Goal: Find specific page/section: Find specific page/section

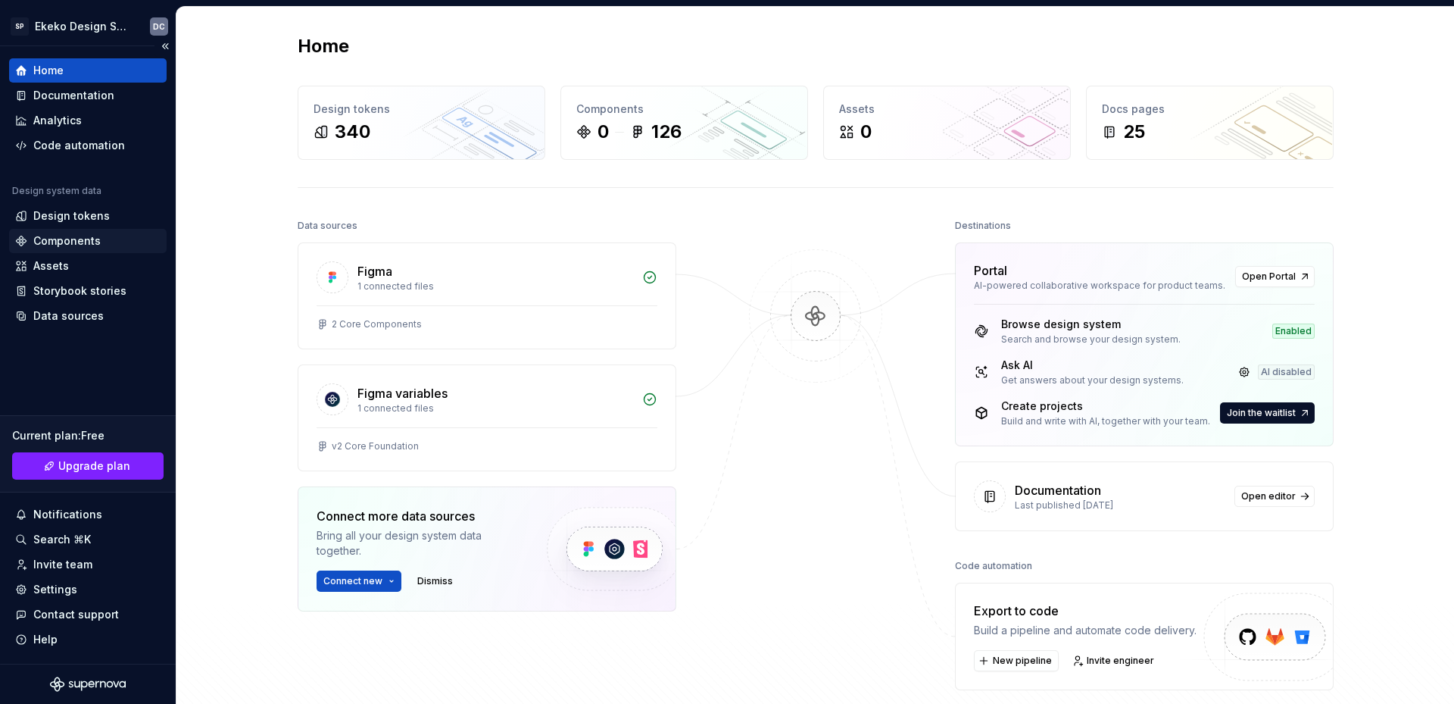
click at [86, 241] on div "Components" at bounding box center [66, 240] width 67 height 15
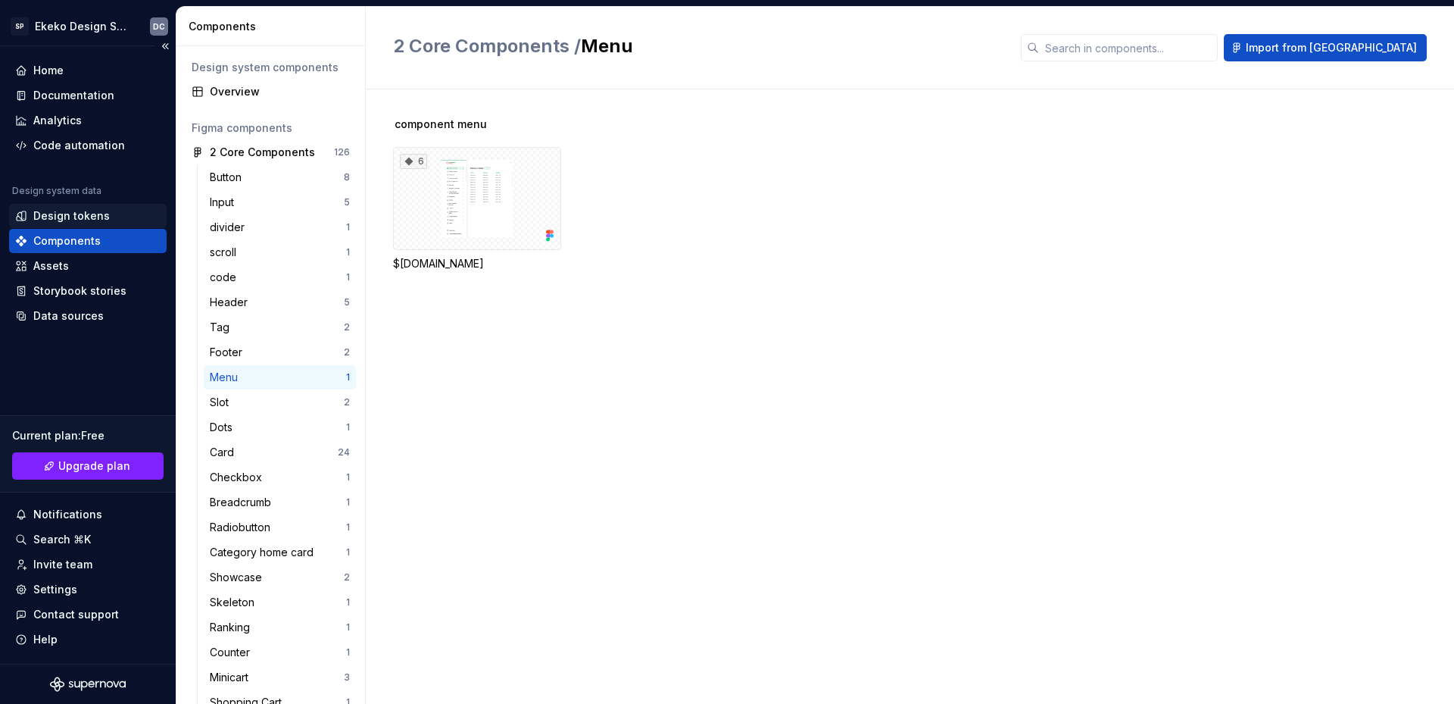
click at [84, 212] on div "Design tokens" at bounding box center [71, 215] width 77 height 15
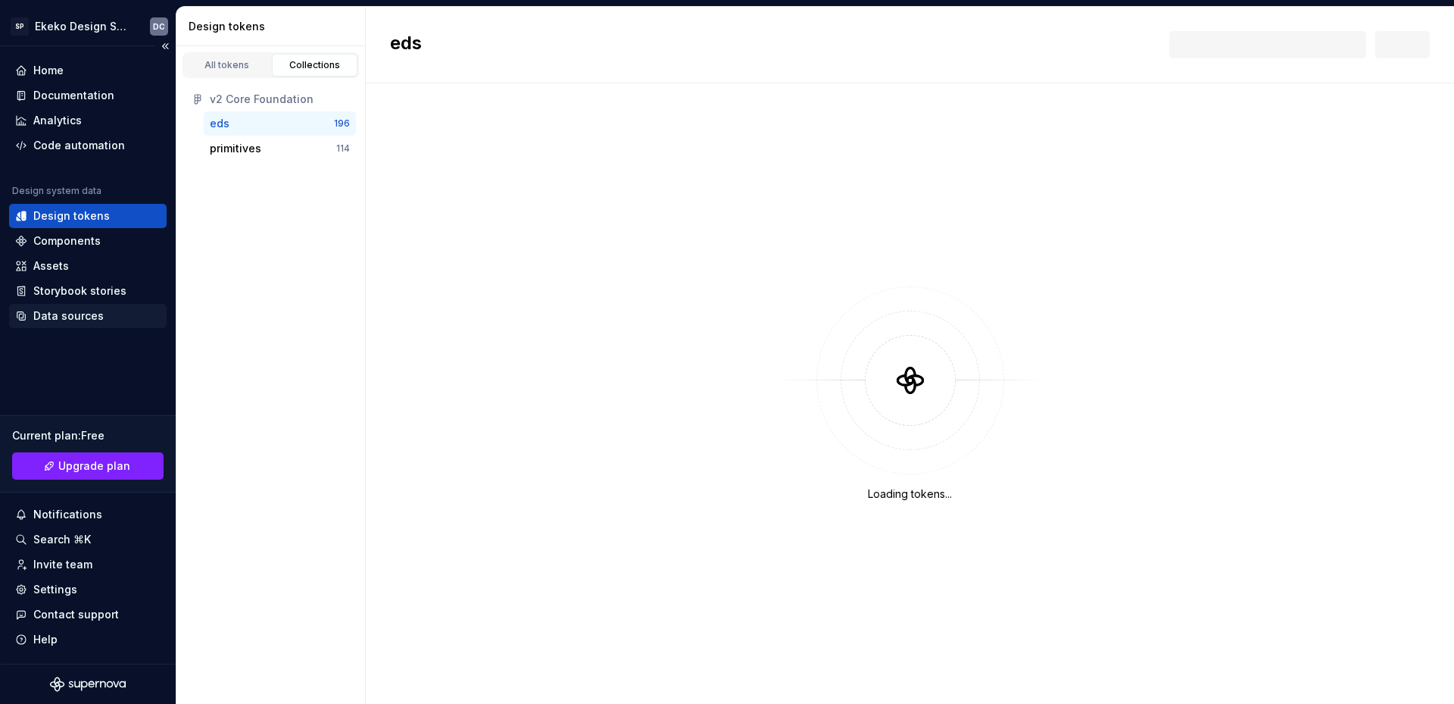
click at [71, 317] on div "Data sources" at bounding box center [68, 315] width 70 height 15
